Goal: Subscribe to service/newsletter

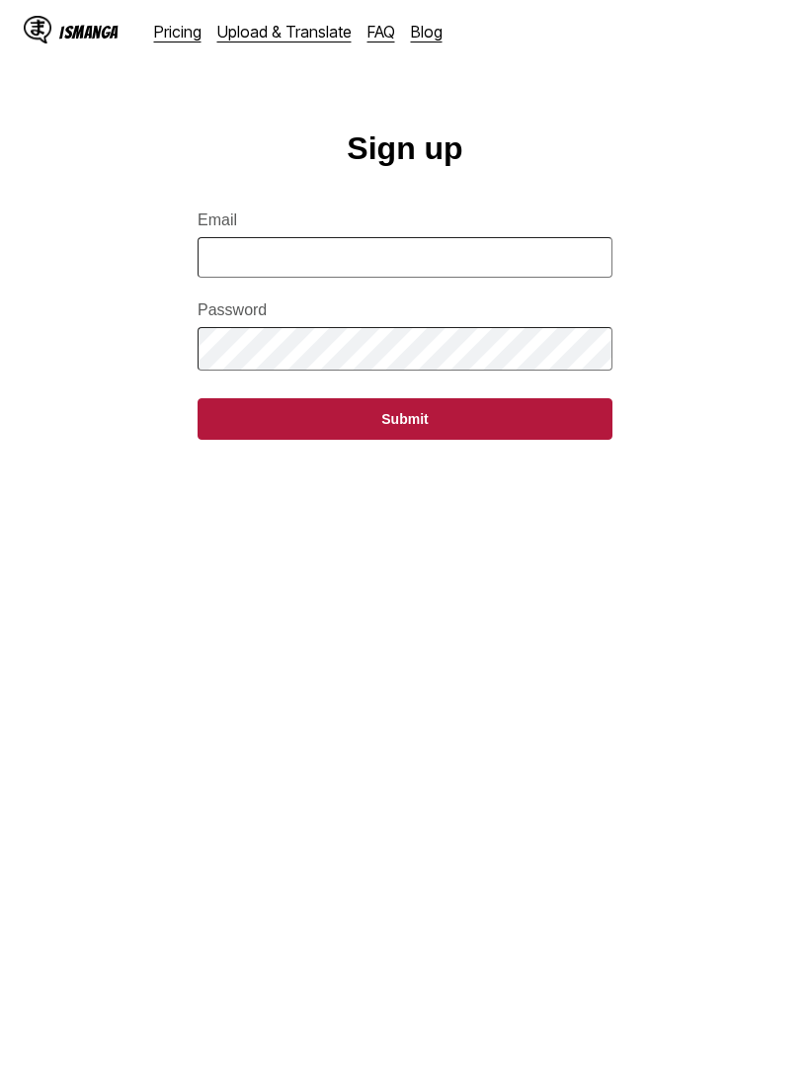
click at [574, 264] on input "Email" at bounding box center [405, 257] width 415 height 41
type input "**********"
click at [440, 423] on button "Submit" at bounding box center [405, 418] width 415 height 41
click at [176, 27] on link "Pricing" at bounding box center [177, 32] width 47 height 20
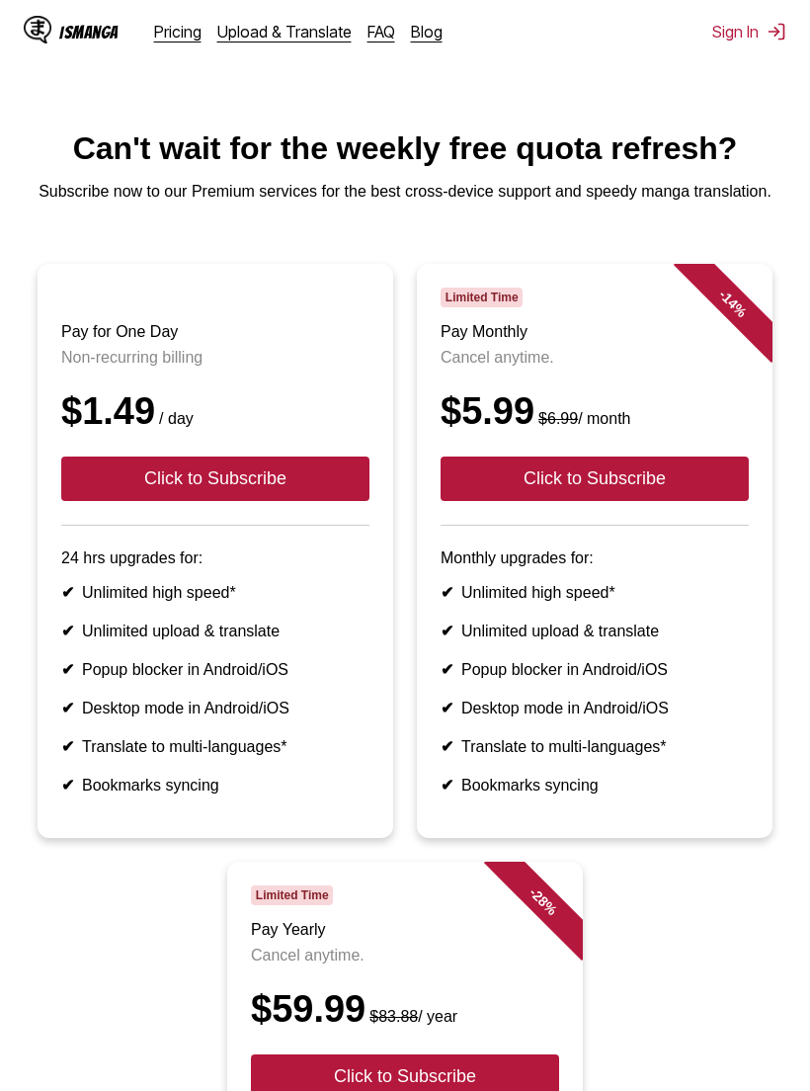
click at [767, 34] on img at bounding box center [777, 32] width 20 height 20
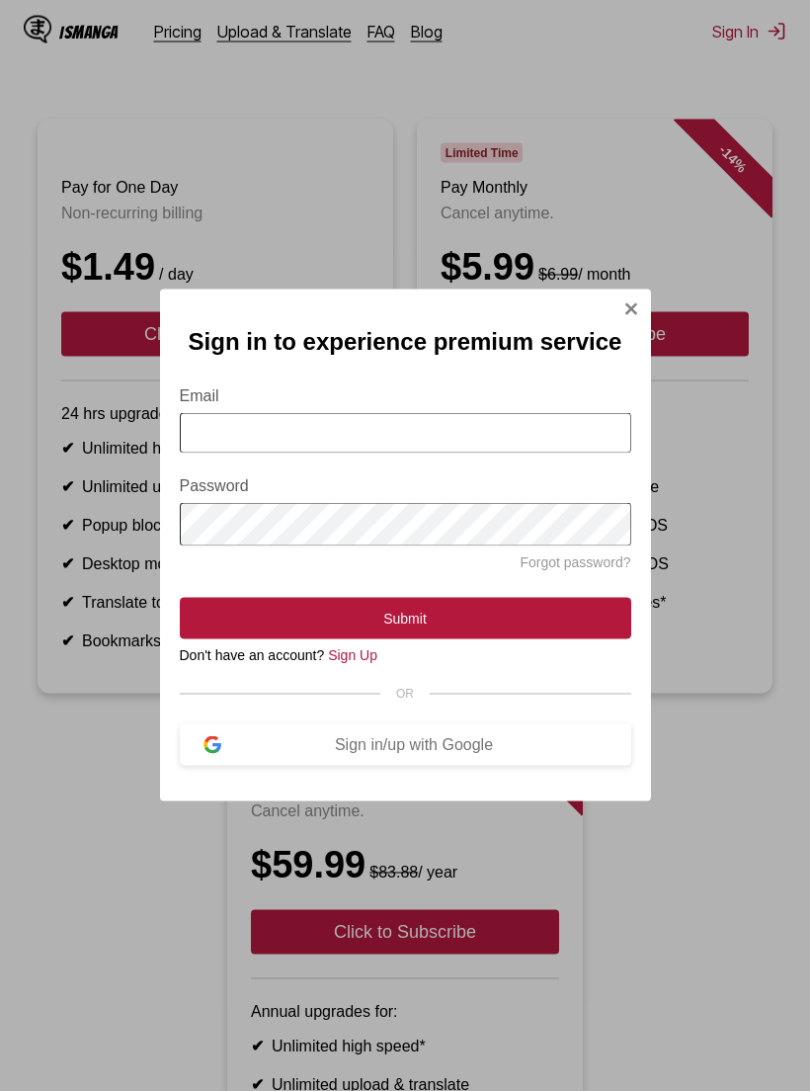
scroll to position [147, 0]
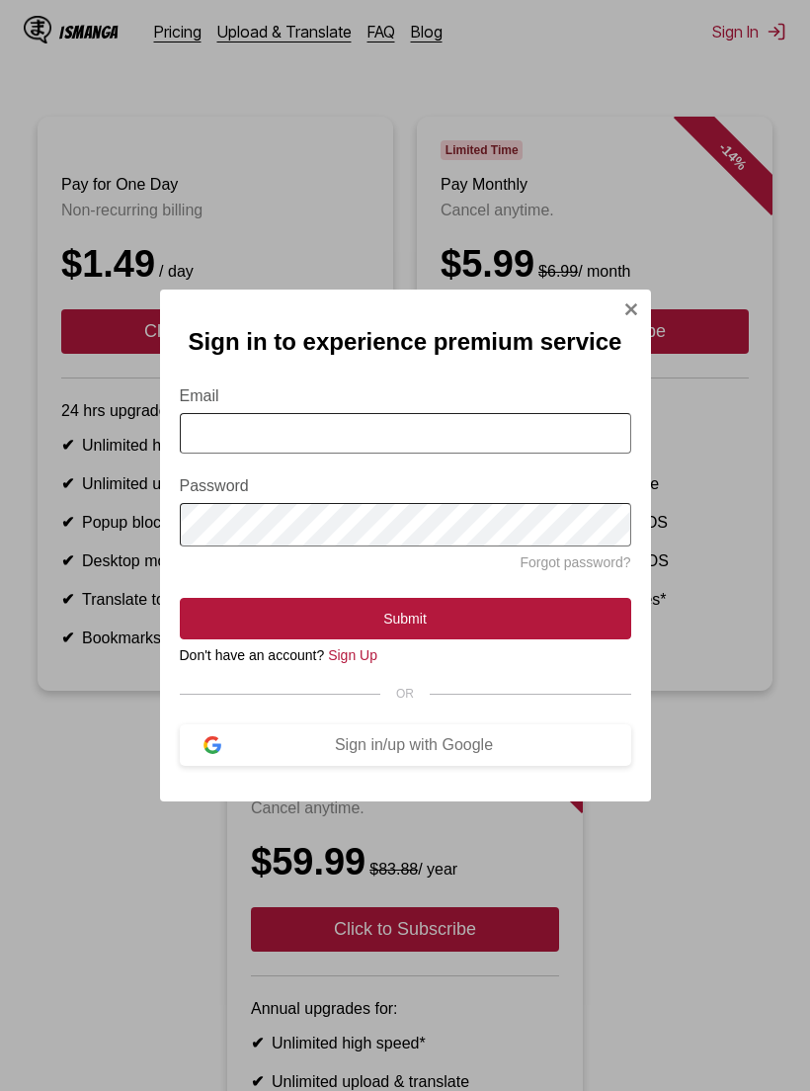
click at [361, 663] on link "Sign Up" at bounding box center [352, 655] width 49 height 16
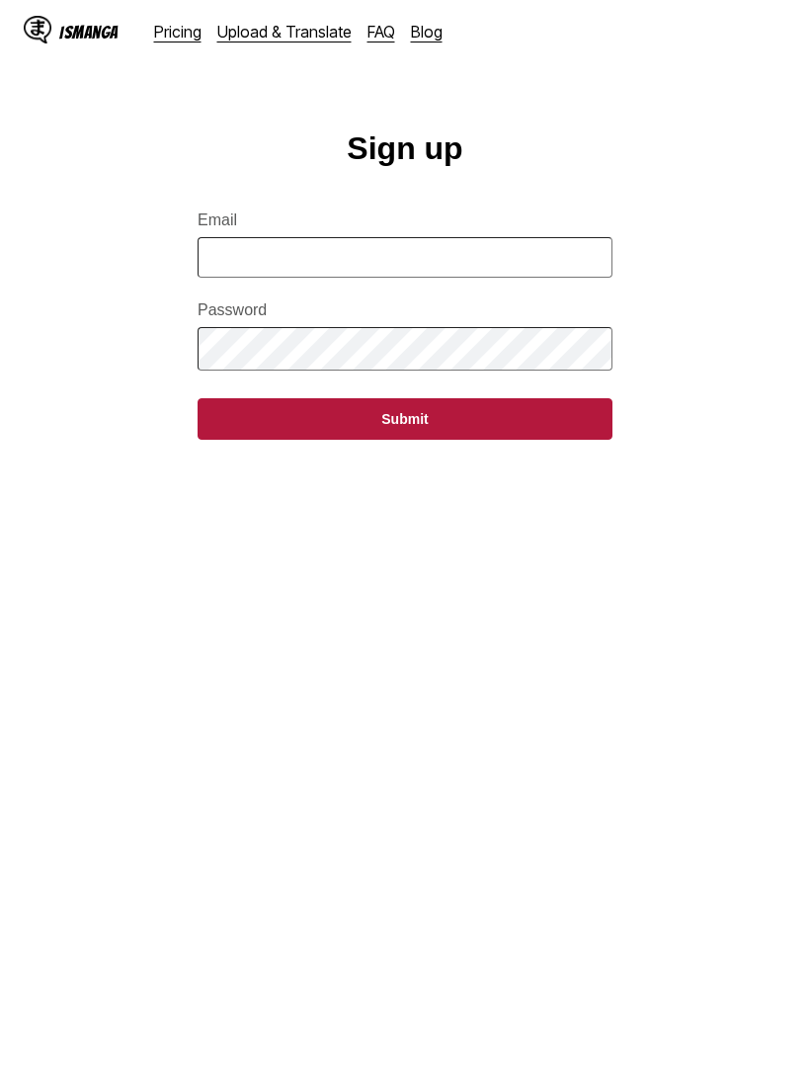
click at [377, 659] on main "Sign up Email Password Submit" at bounding box center [405, 621] width 810 height 982
click at [474, 264] on input "Email" at bounding box center [405, 257] width 415 height 41
type input "**********"
click at [445, 418] on button "Submit" at bounding box center [405, 418] width 415 height 41
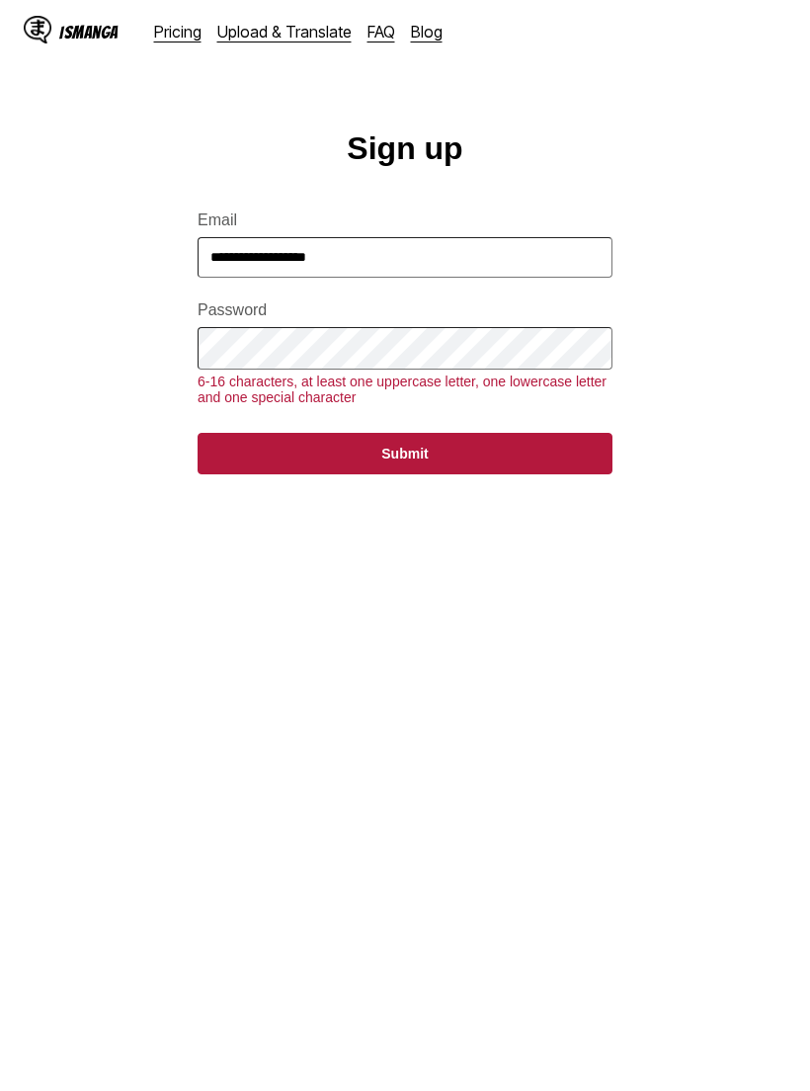
click at [247, 455] on button "Submit" at bounding box center [405, 453] width 415 height 41
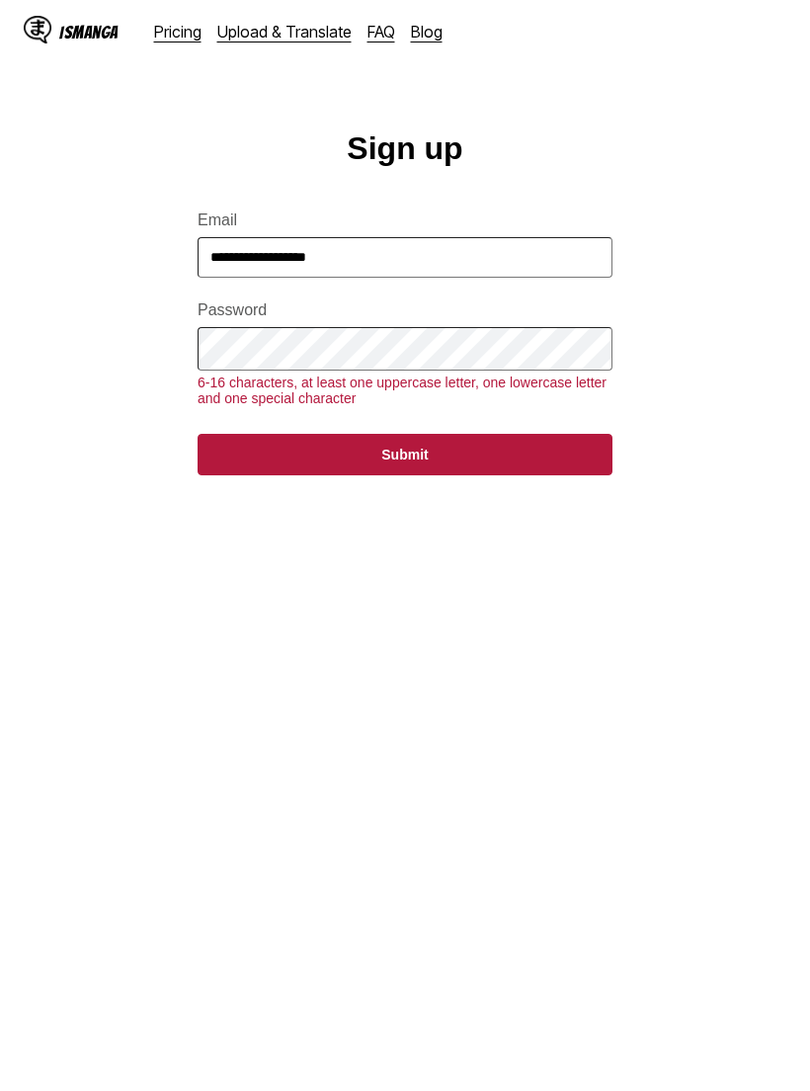
click at [244, 464] on button "Submit" at bounding box center [405, 454] width 415 height 41
click at [243, 464] on button "Submit" at bounding box center [405, 454] width 415 height 41
click at [257, 465] on button "Submit" at bounding box center [405, 454] width 415 height 41
click at [537, 464] on button "Submit" at bounding box center [405, 454] width 415 height 41
click at [532, 463] on button "Submit" at bounding box center [405, 454] width 415 height 41
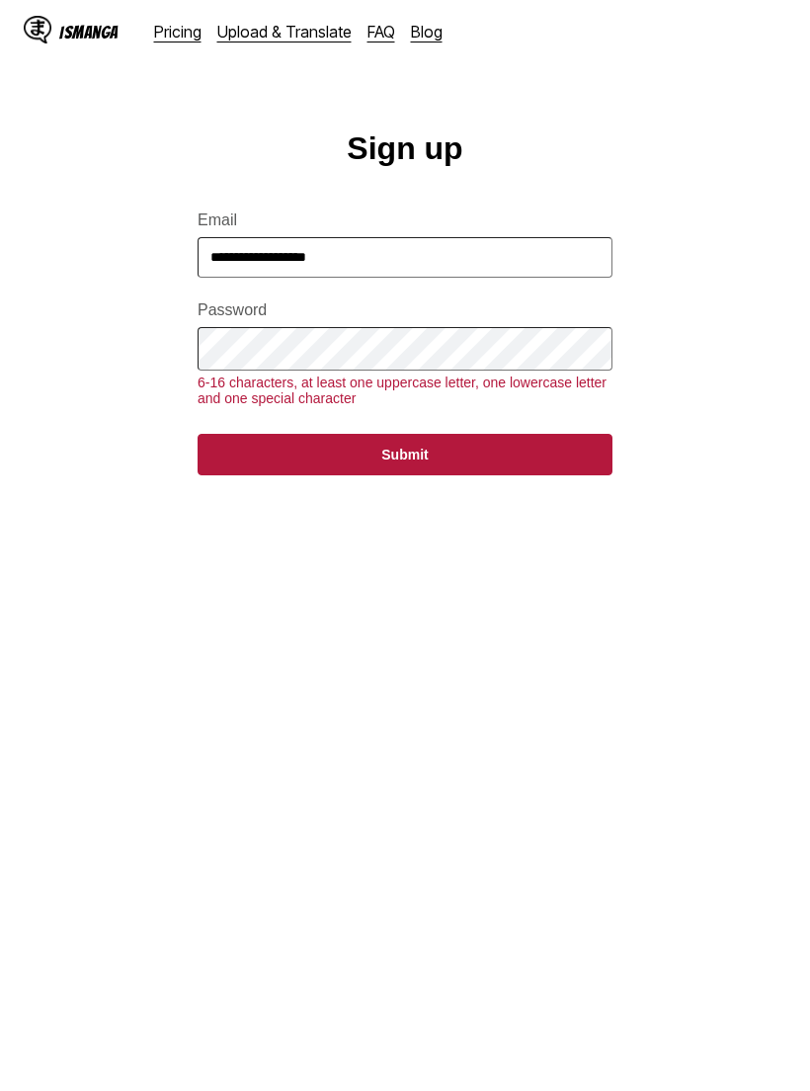
click at [532, 463] on button "Submit" at bounding box center [405, 454] width 415 height 41
click at [527, 454] on button "Submit" at bounding box center [405, 454] width 415 height 41
click at [526, 453] on button "Submit" at bounding box center [405, 454] width 415 height 41
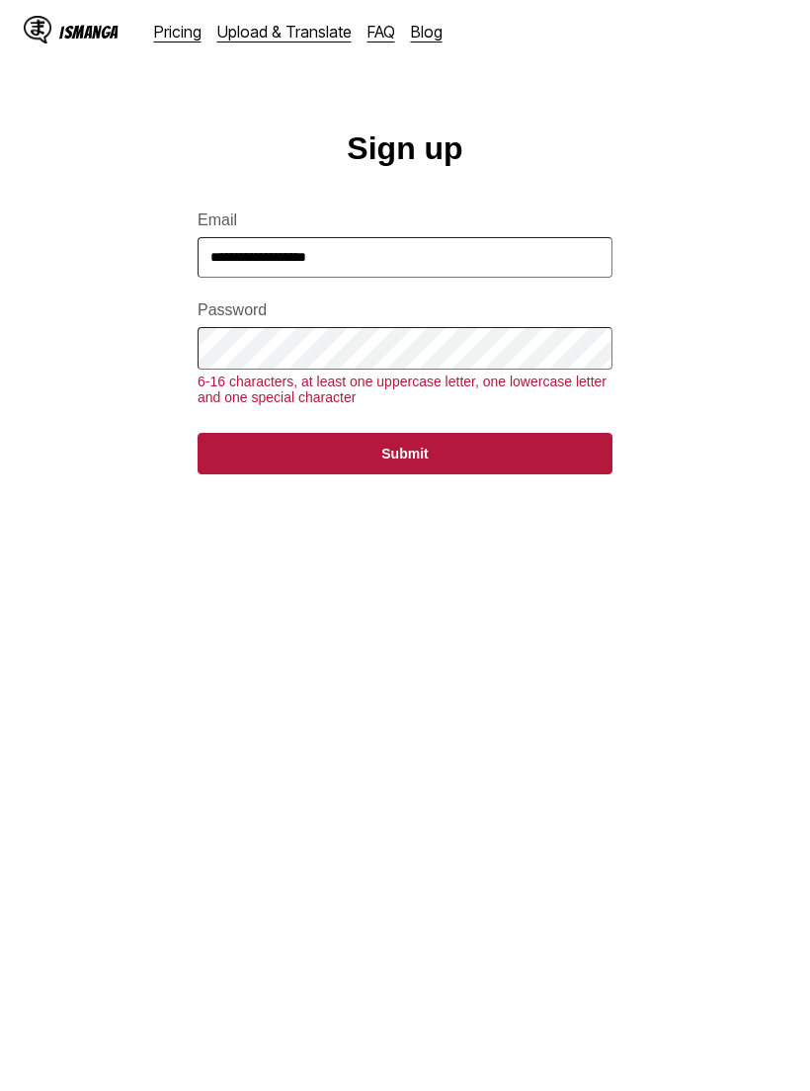
click at [277, 452] on button "Submit" at bounding box center [405, 453] width 415 height 41
click at [270, 459] on button "Submit" at bounding box center [405, 453] width 415 height 41
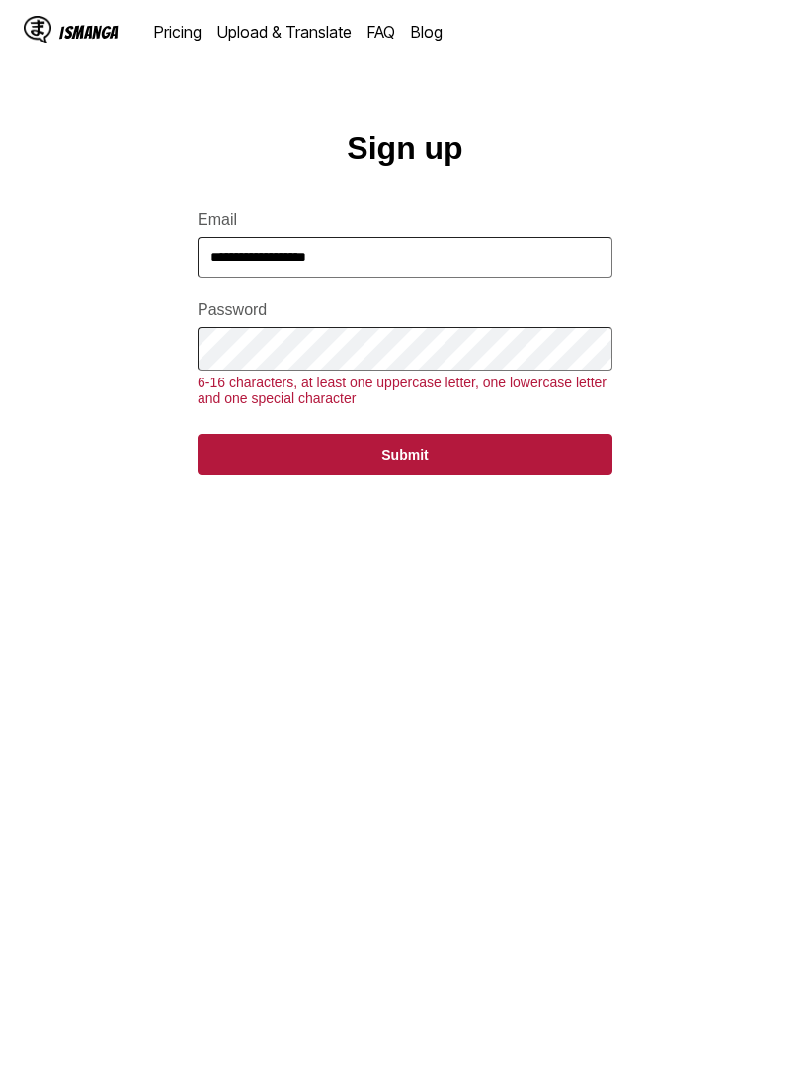
click at [270, 459] on button "Submit" at bounding box center [405, 454] width 415 height 41
click at [265, 463] on button "Submit" at bounding box center [405, 454] width 415 height 41
click at [262, 463] on button "Submit" at bounding box center [405, 454] width 415 height 41
click at [261, 462] on button "Submit" at bounding box center [405, 454] width 415 height 41
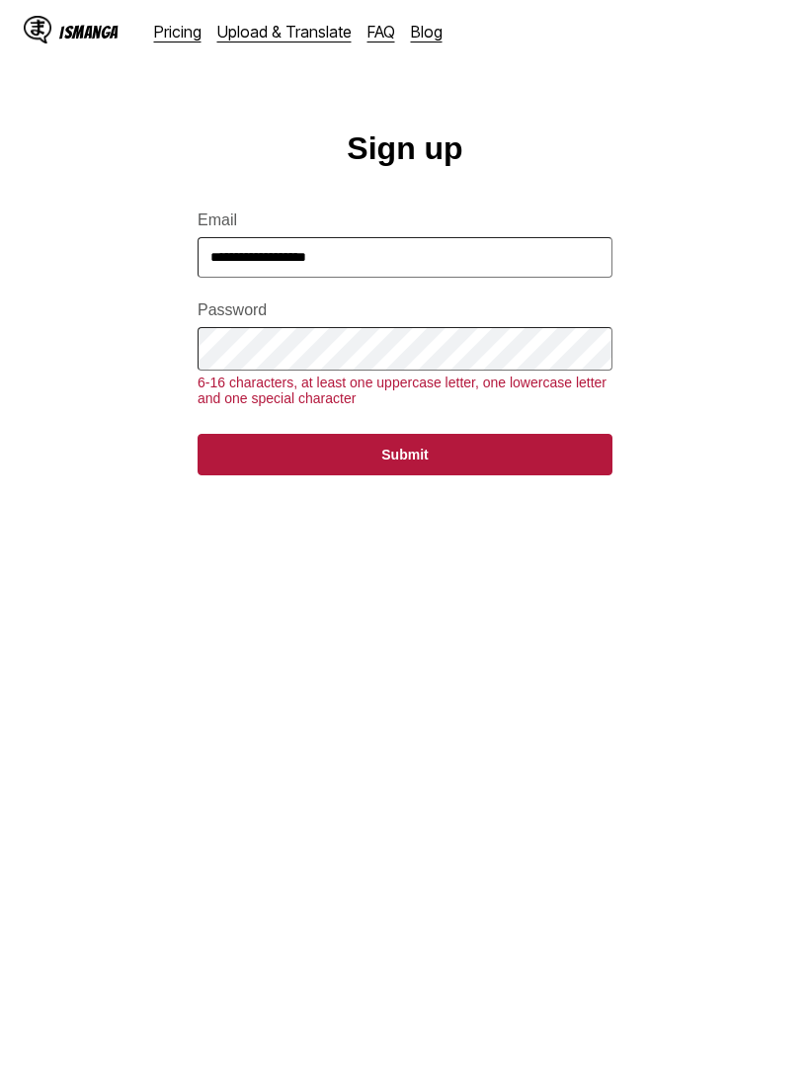
click at [263, 458] on button "Submit" at bounding box center [405, 454] width 415 height 41
click at [262, 458] on button "Submit" at bounding box center [405, 454] width 415 height 41
click at [264, 460] on button "Submit" at bounding box center [405, 454] width 415 height 41
click at [263, 460] on button "Submit" at bounding box center [405, 454] width 415 height 41
click at [565, 268] on input "**********" at bounding box center [405, 257] width 415 height 41
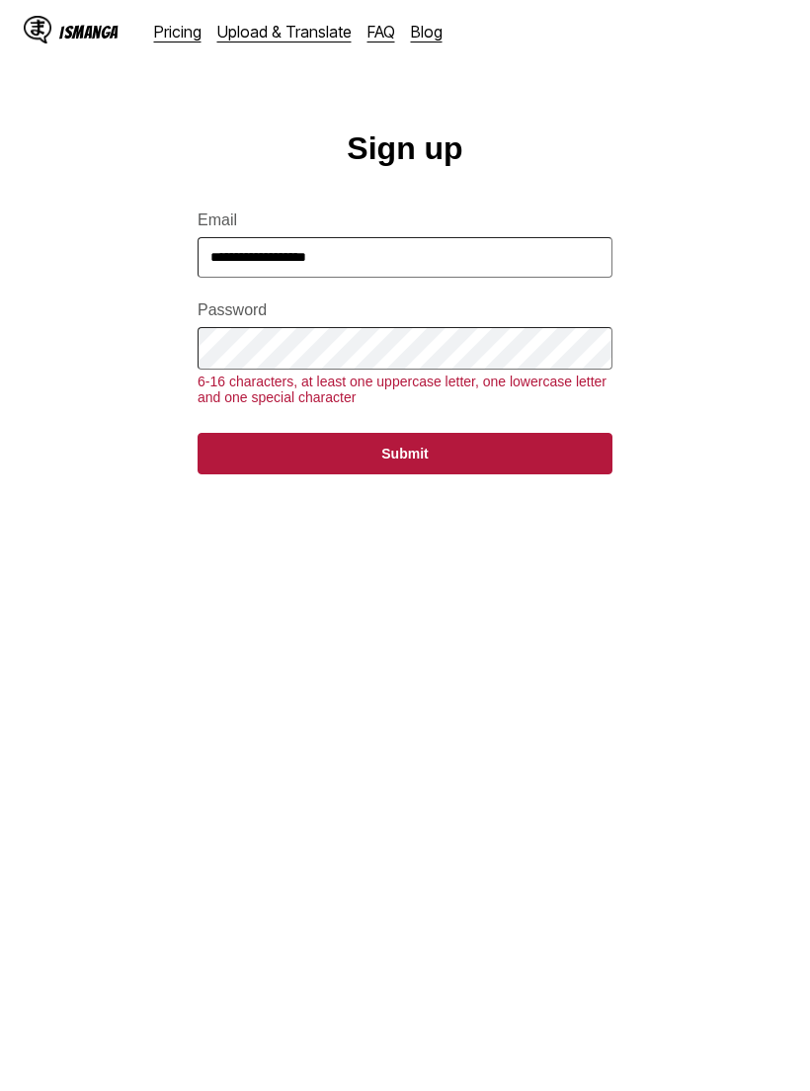
click at [405, 463] on button "Submit" at bounding box center [405, 453] width 415 height 41
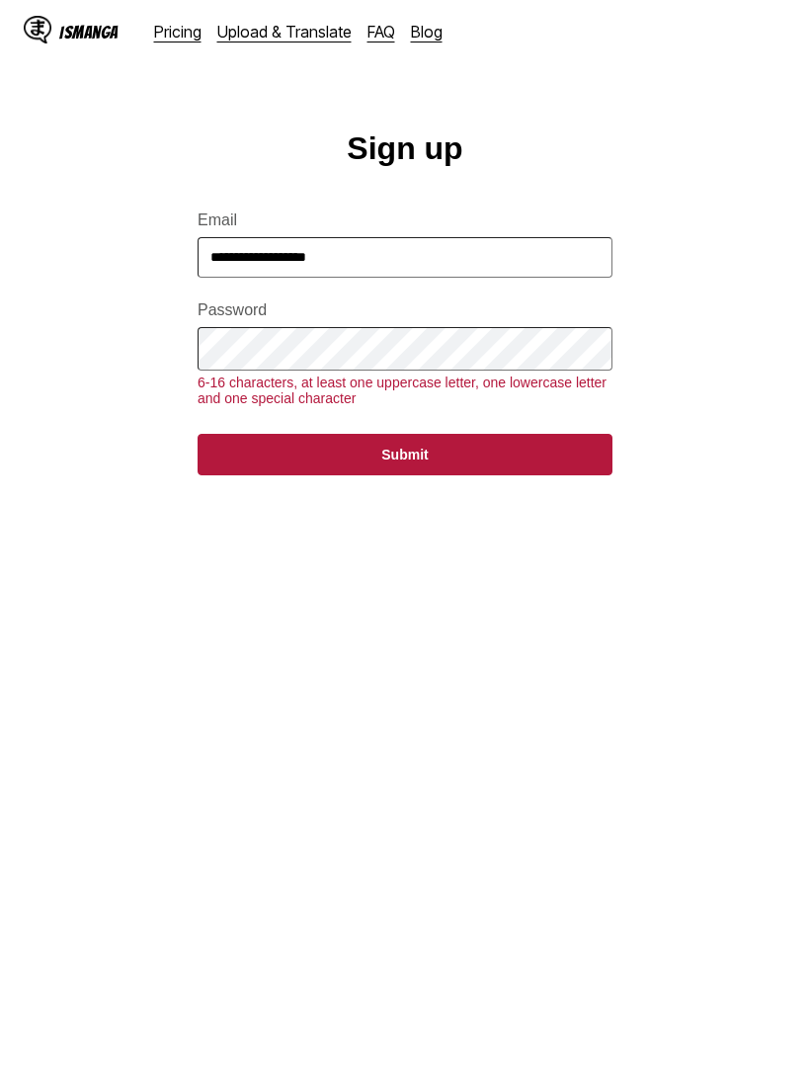
click at [443, 467] on button "Submit" at bounding box center [405, 454] width 415 height 41
click at [442, 467] on button "Submit" at bounding box center [405, 454] width 415 height 41
click at [450, 467] on button "Submit" at bounding box center [405, 454] width 415 height 41
click at [449, 467] on button "Submit" at bounding box center [405, 454] width 415 height 41
click at [460, 462] on button "Submit" at bounding box center [405, 454] width 415 height 41
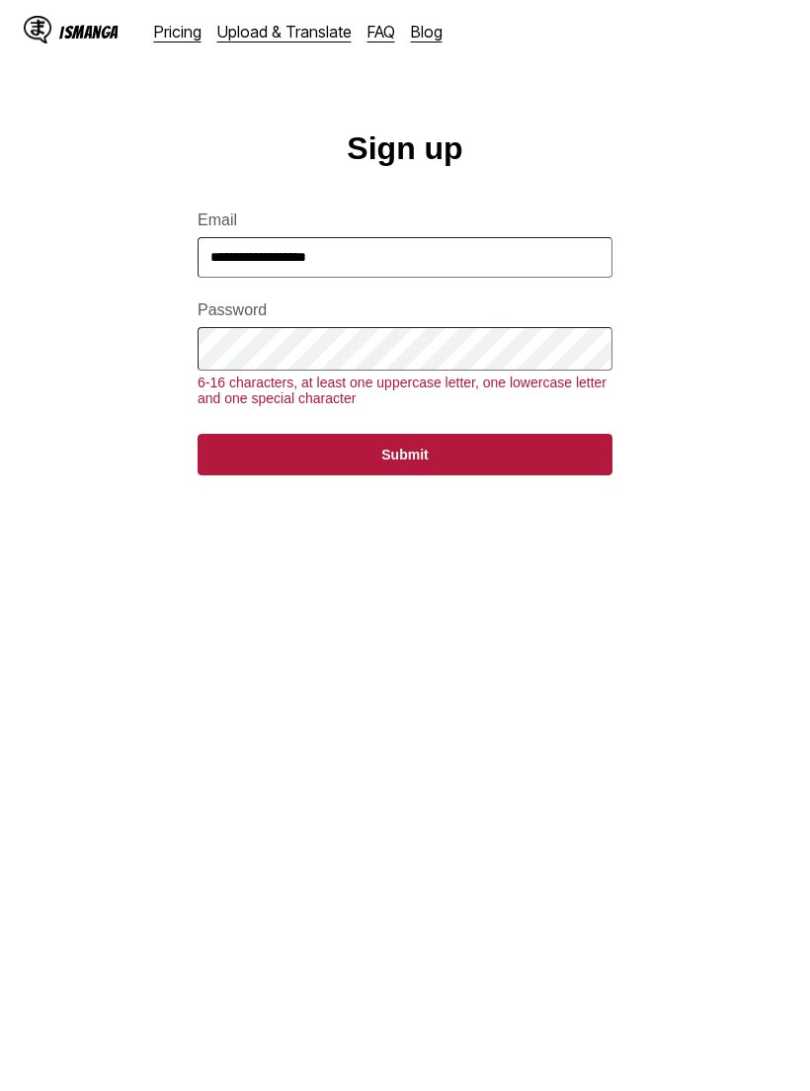
click at [460, 461] on button "Submit" at bounding box center [405, 454] width 415 height 41
click at [488, 461] on button "Submit" at bounding box center [405, 454] width 415 height 41
click at [487, 461] on button "Submit" at bounding box center [405, 454] width 415 height 41
click at [500, 454] on button "Submit" at bounding box center [405, 454] width 415 height 41
click at [500, 453] on button "Submit" at bounding box center [405, 454] width 415 height 41
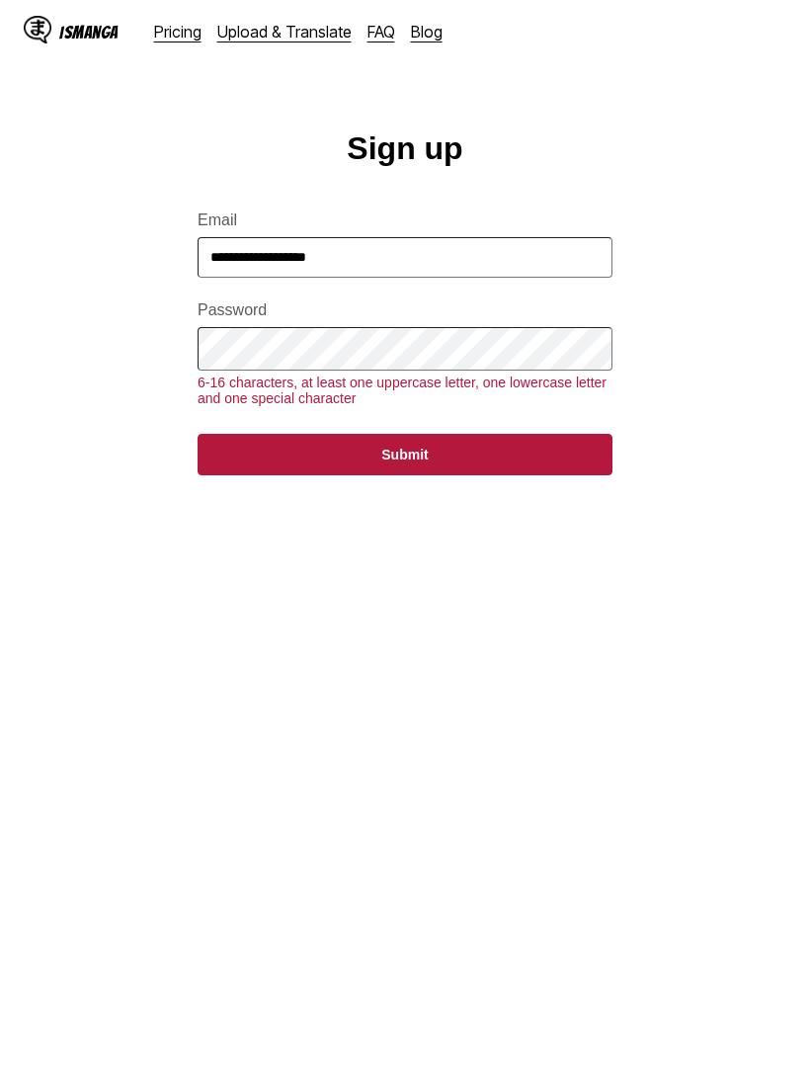
click at [461, 458] on button "Submit" at bounding box center [405, 454] width 415 height 41
click at [460, 458] on button "Submit" at bounding box center [405, 454] width 415 height 41
click at [453, 456] on button "Submit" at bounding box center [405, 454] width 415 height 41
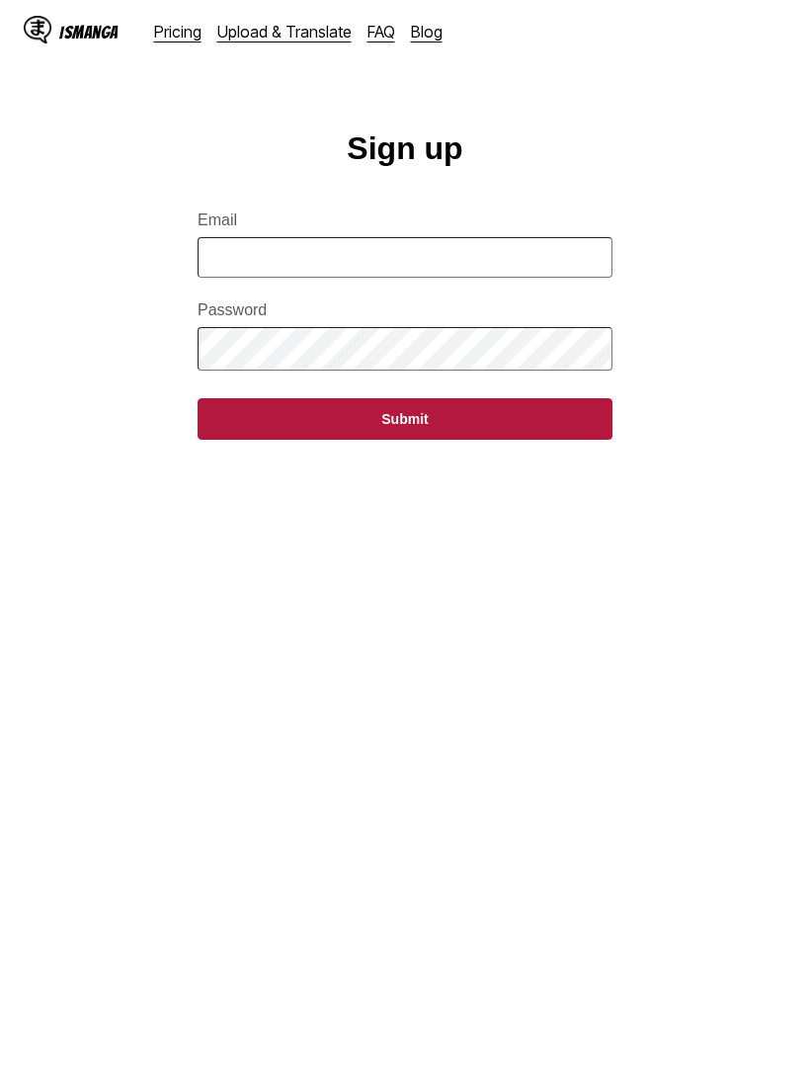
click at [179, 28] on link "Pricing" at bounding box center [177, 32] width 47 height 20
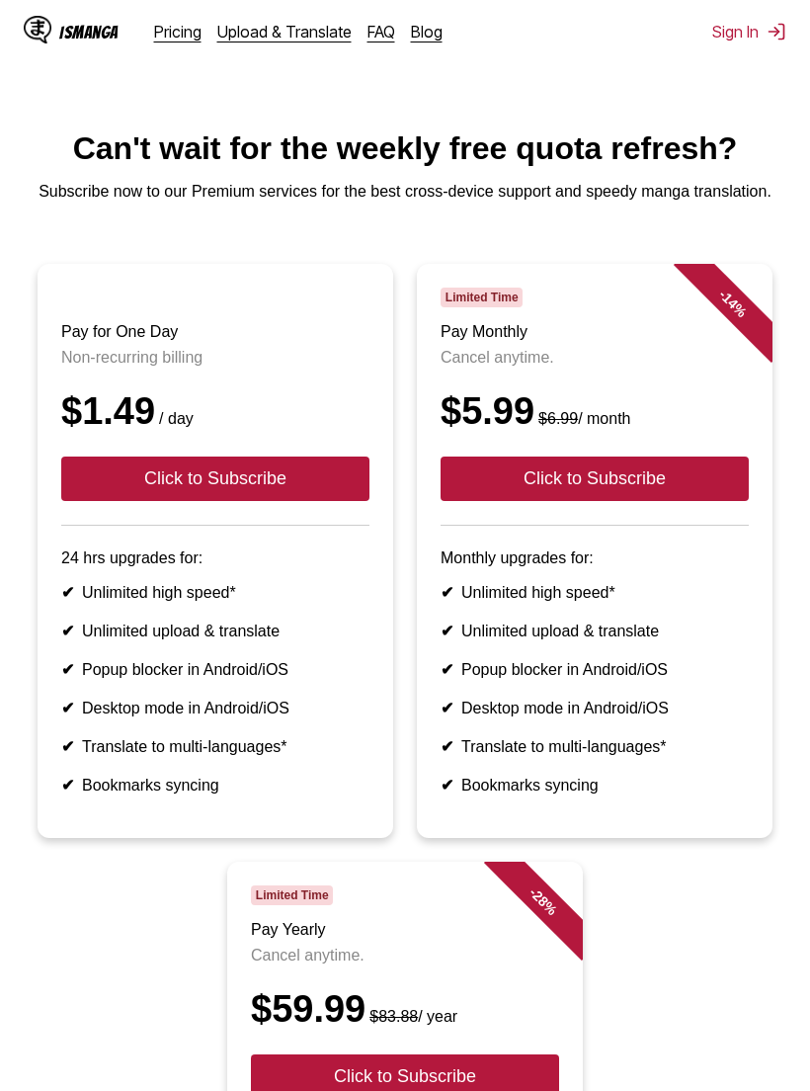
click at [211, 501] on button "Click to Subscribe" at bounding box center [215, 478] width 308 height 44
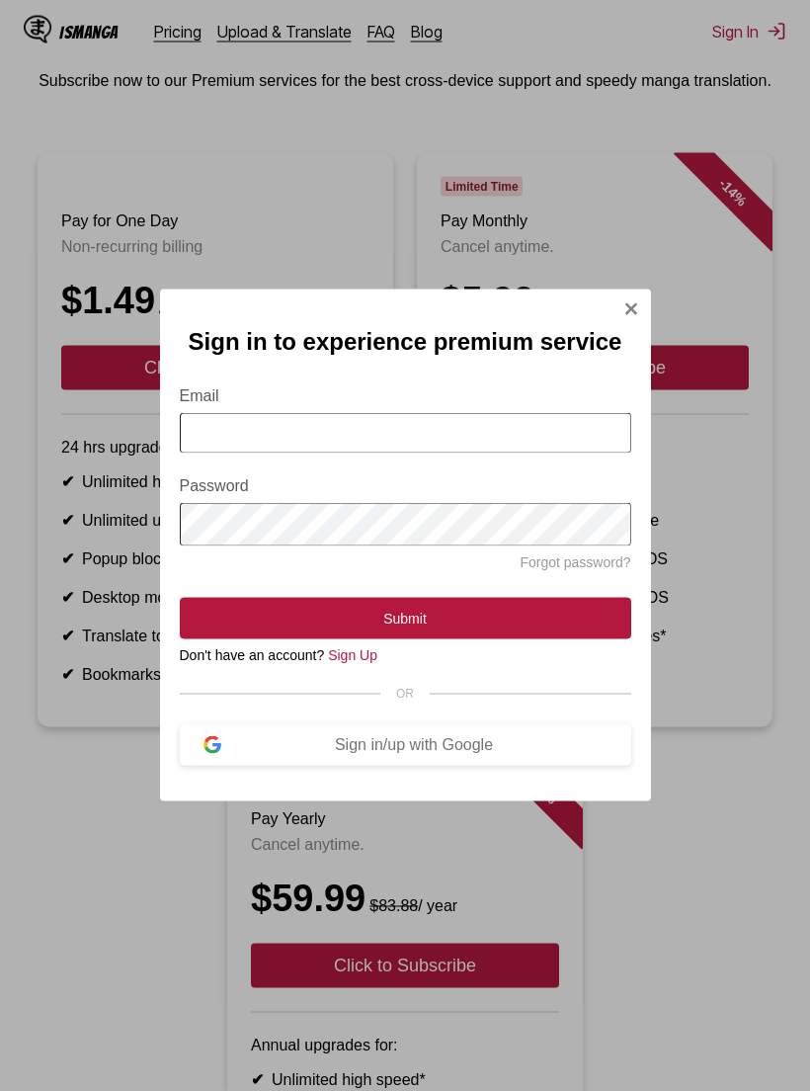
scroll to position [113, 0]
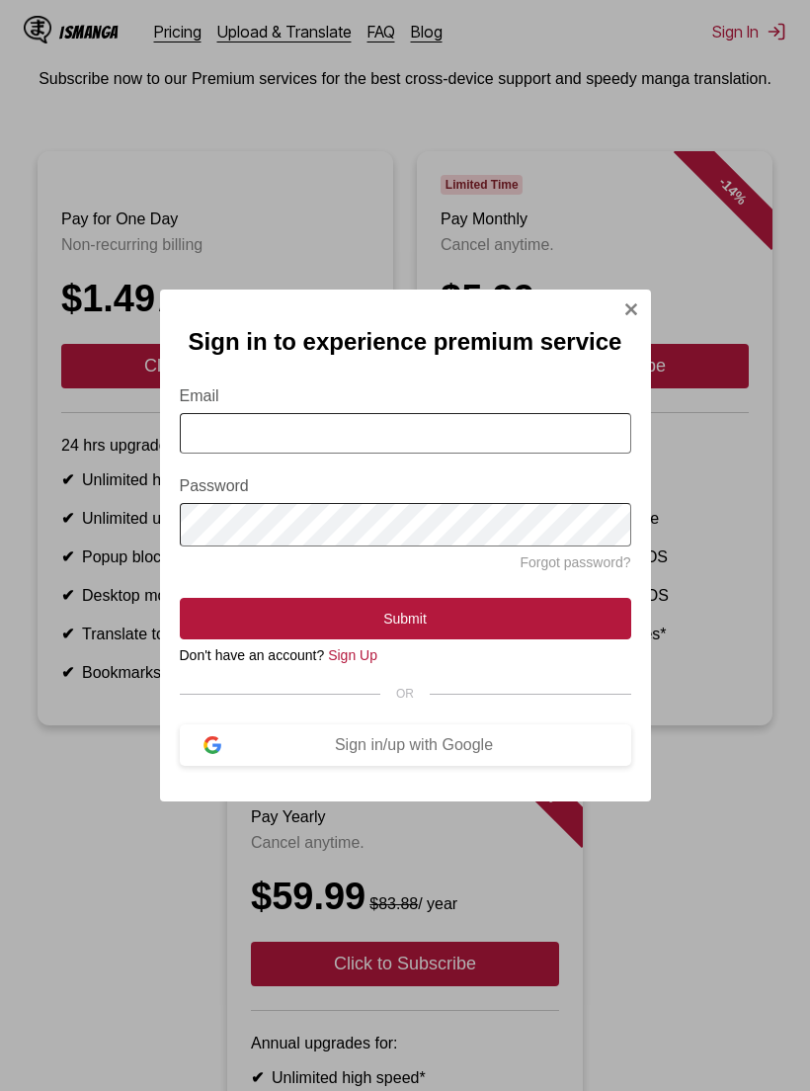
click at [355, 658] on link "Sign Up" at bounding box center [352, 655] width 49 height 16
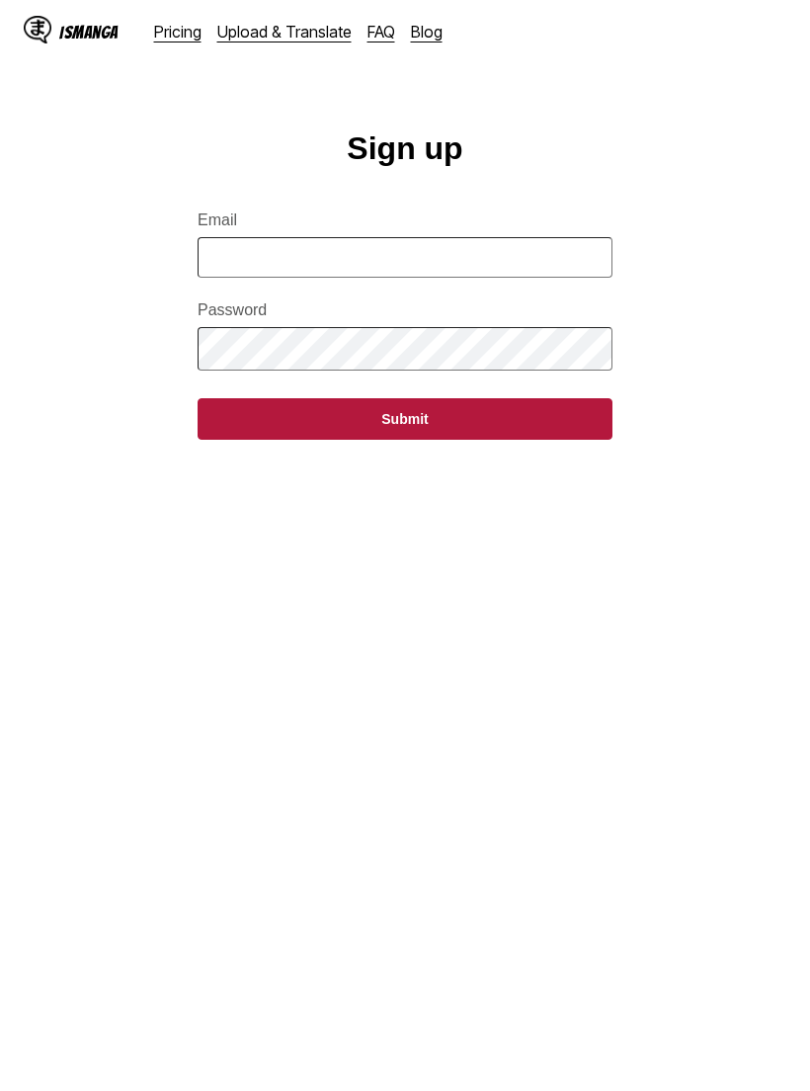
click at [356, 668] on main "Sign up Email Password Submit" at bounding box center [405, 621] width 810 height 982
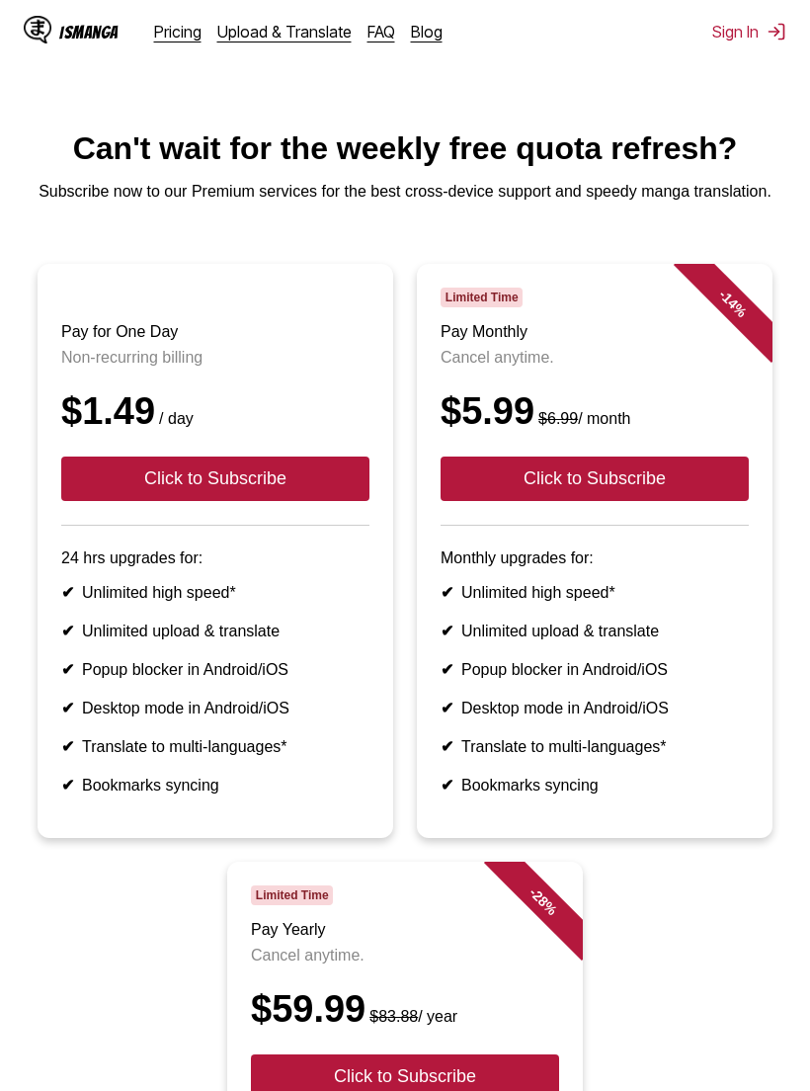
click at [212, 501] on button "Click to Subscribe" at bounding box center [215, 478] width 308 height 44
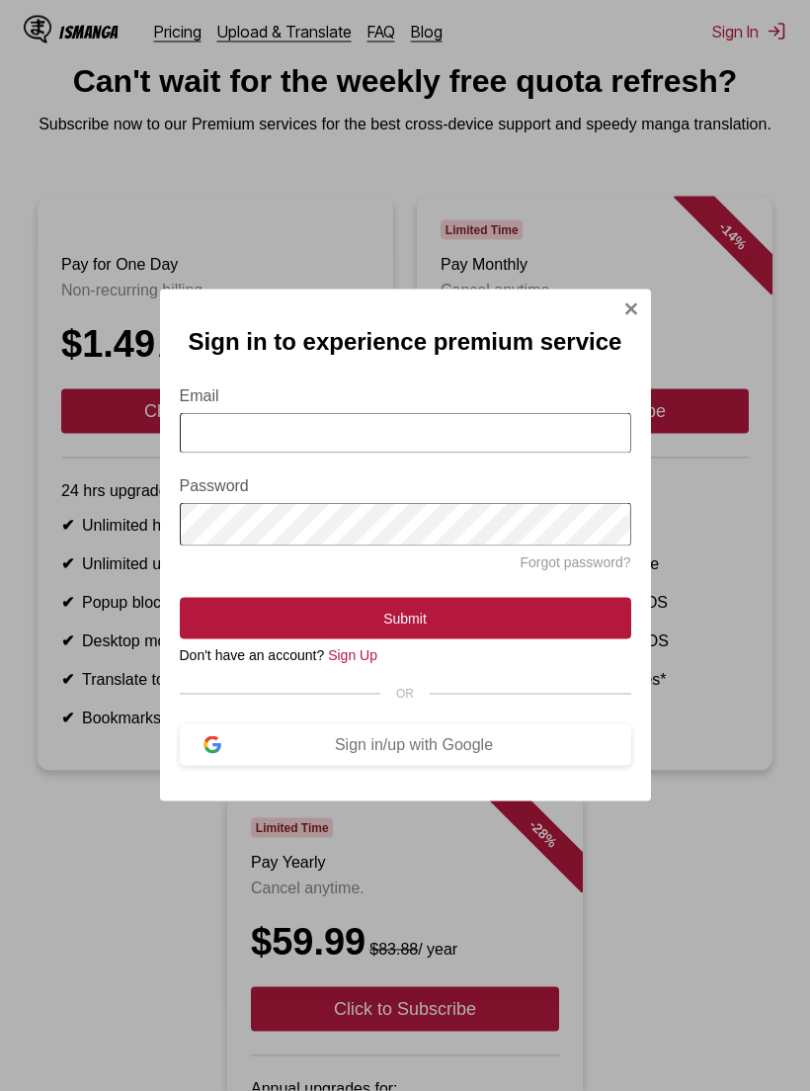
scroll to position [68, 0]
click at [286, 754] on div "Sign in/up with Google" at bounding box center [414, 745] width 386 height 18
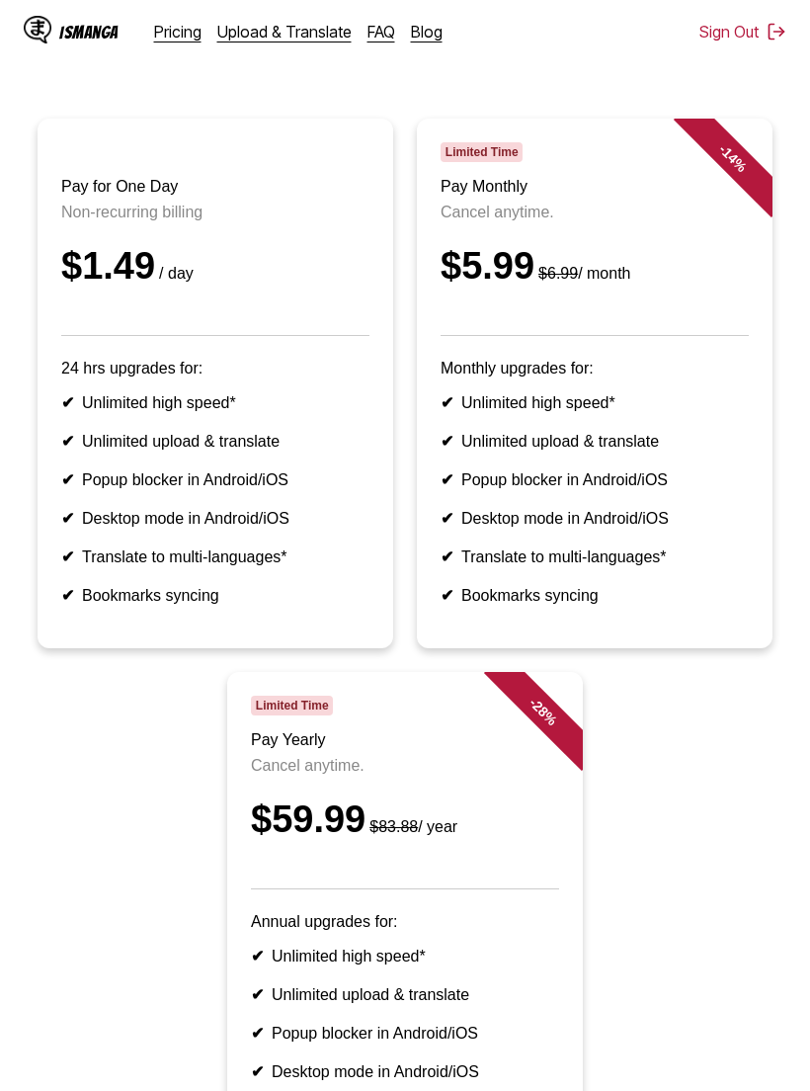
scroll to position [148, 0]
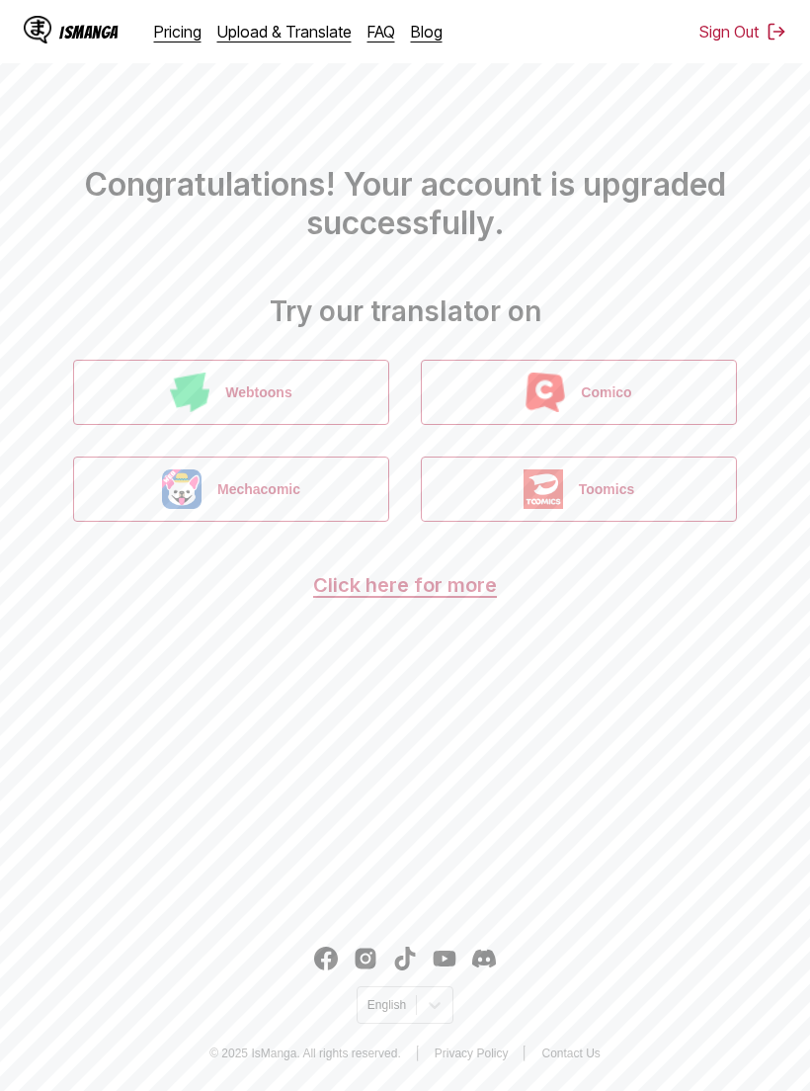
scroll to position [20, 0]
